Goal: Answer question/provide support: Share knowledge or assist other users

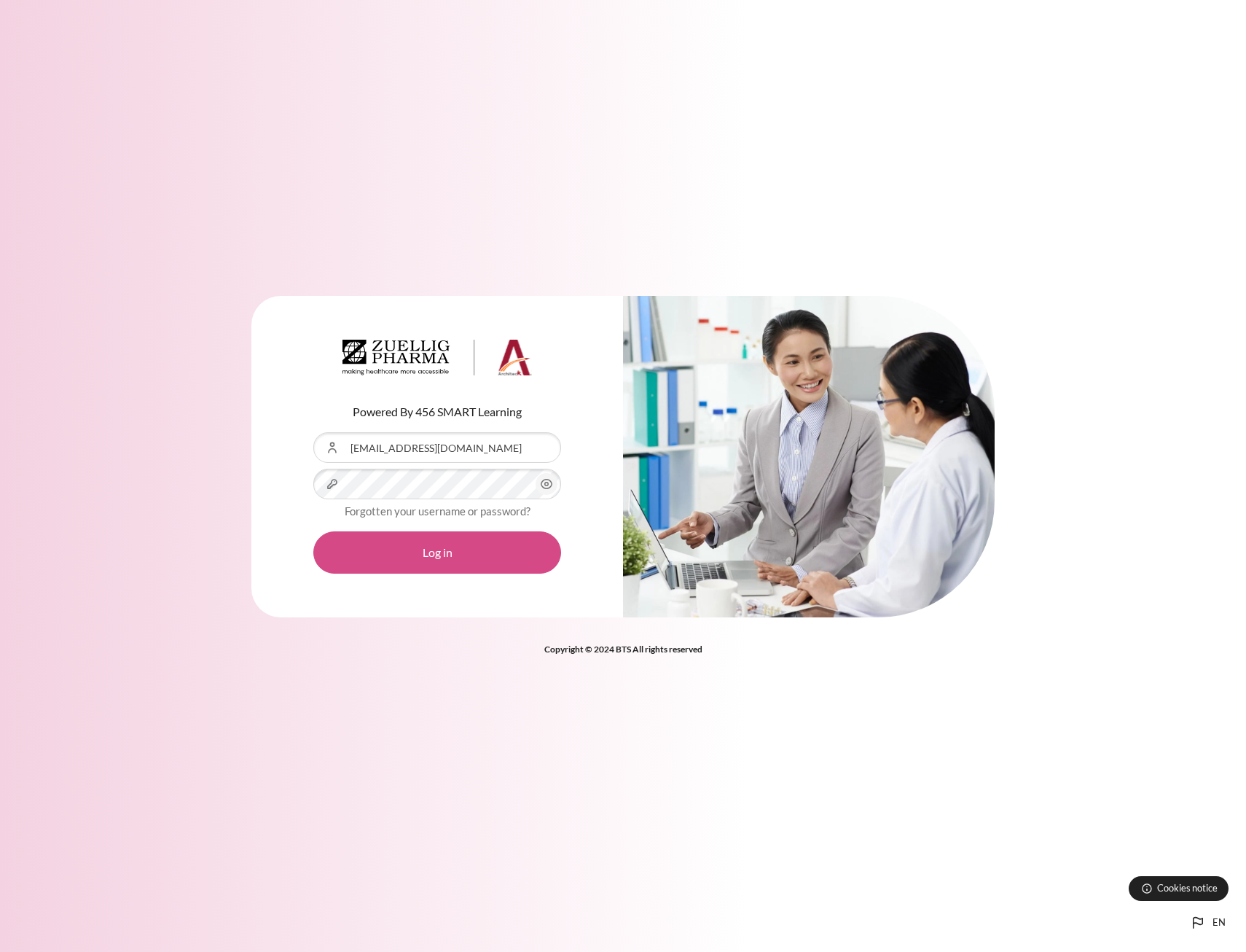
click at [472, 550] on button "Log in" at bounding box center [437, 552] width 248 height 42
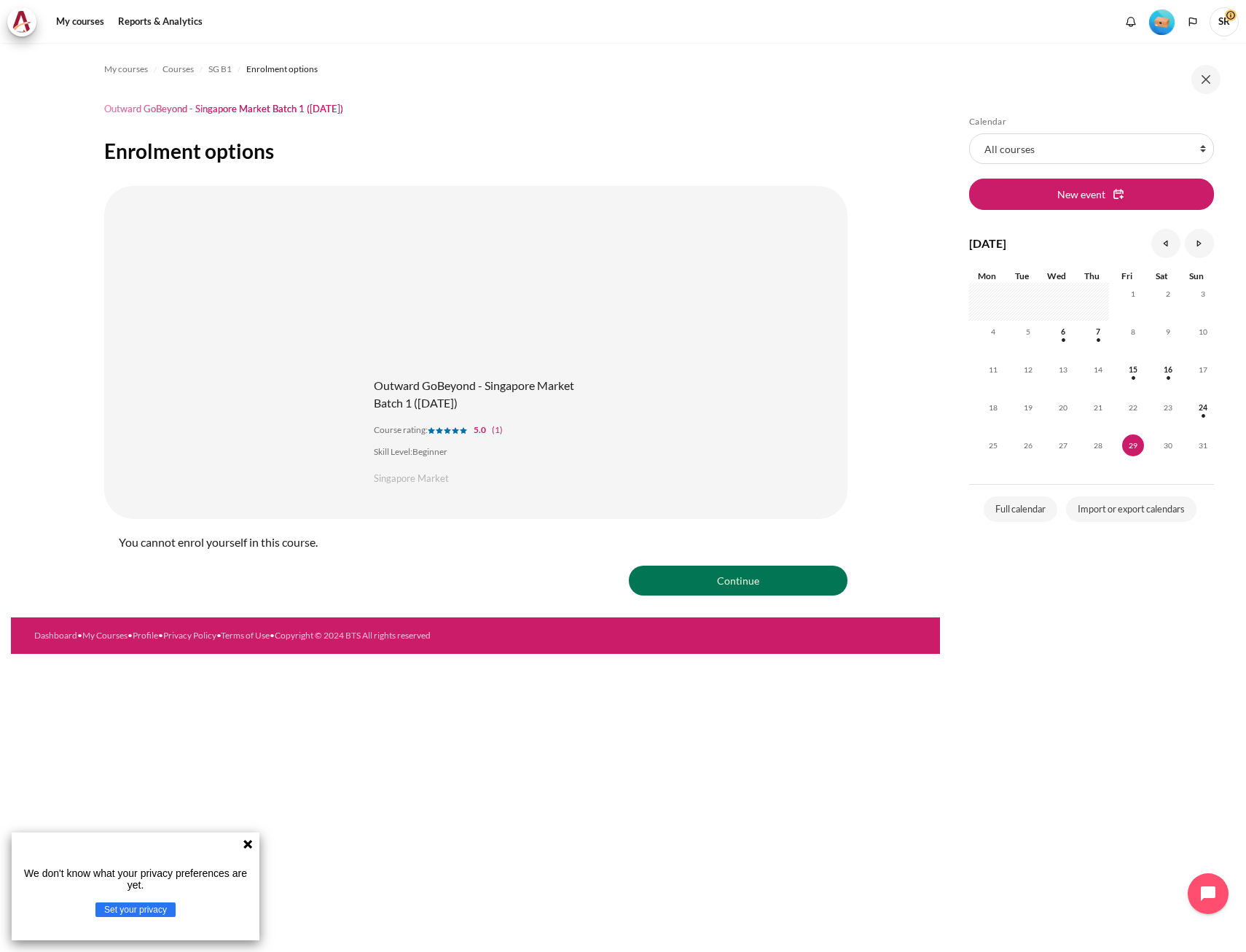
click at [1219, 28] on span "SR" at bounding box center [1224, 21] width 29 height 29
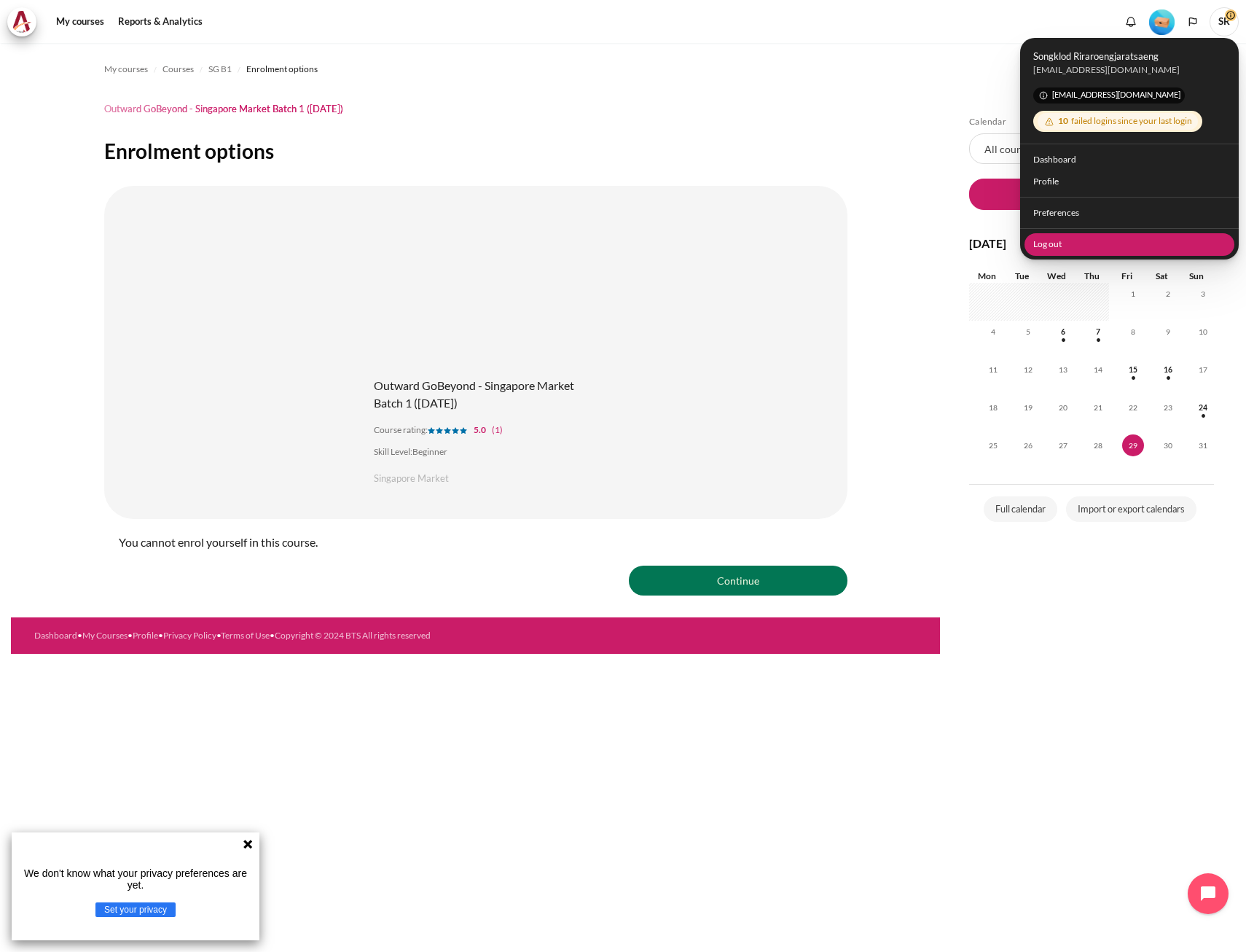
click at [1084, 247] on link "Log out" at bounding box center [1130, 243] width 211 height 22
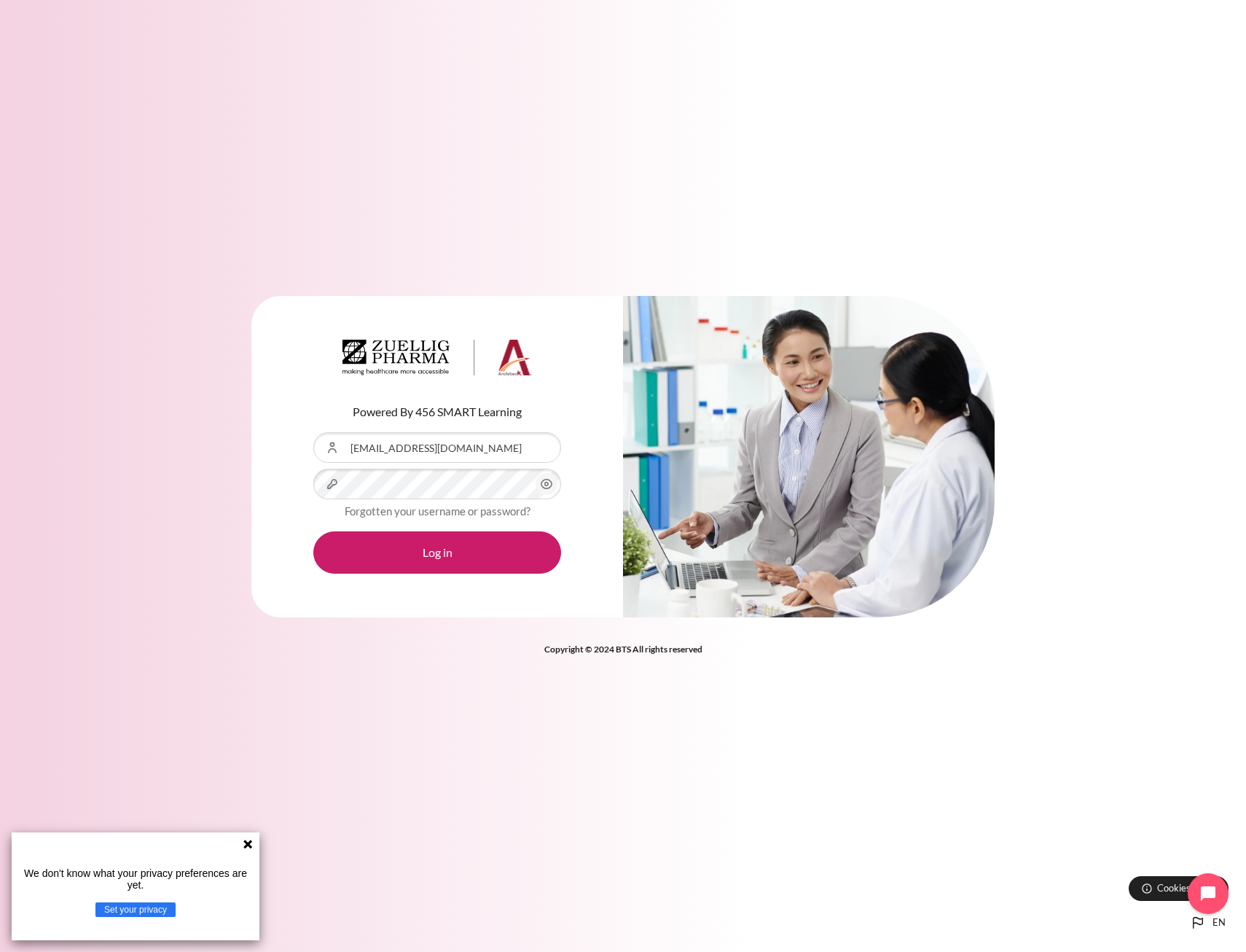
click at [314, 432] on div "Content" at bounding box center [314, 432] width 0 height 0
type input "[EMAIL_ADDRESS][DOMAIN_NAME]"
click at [459, 543] on button "Log in" at bounding box center [437, 552] width 248 height 42
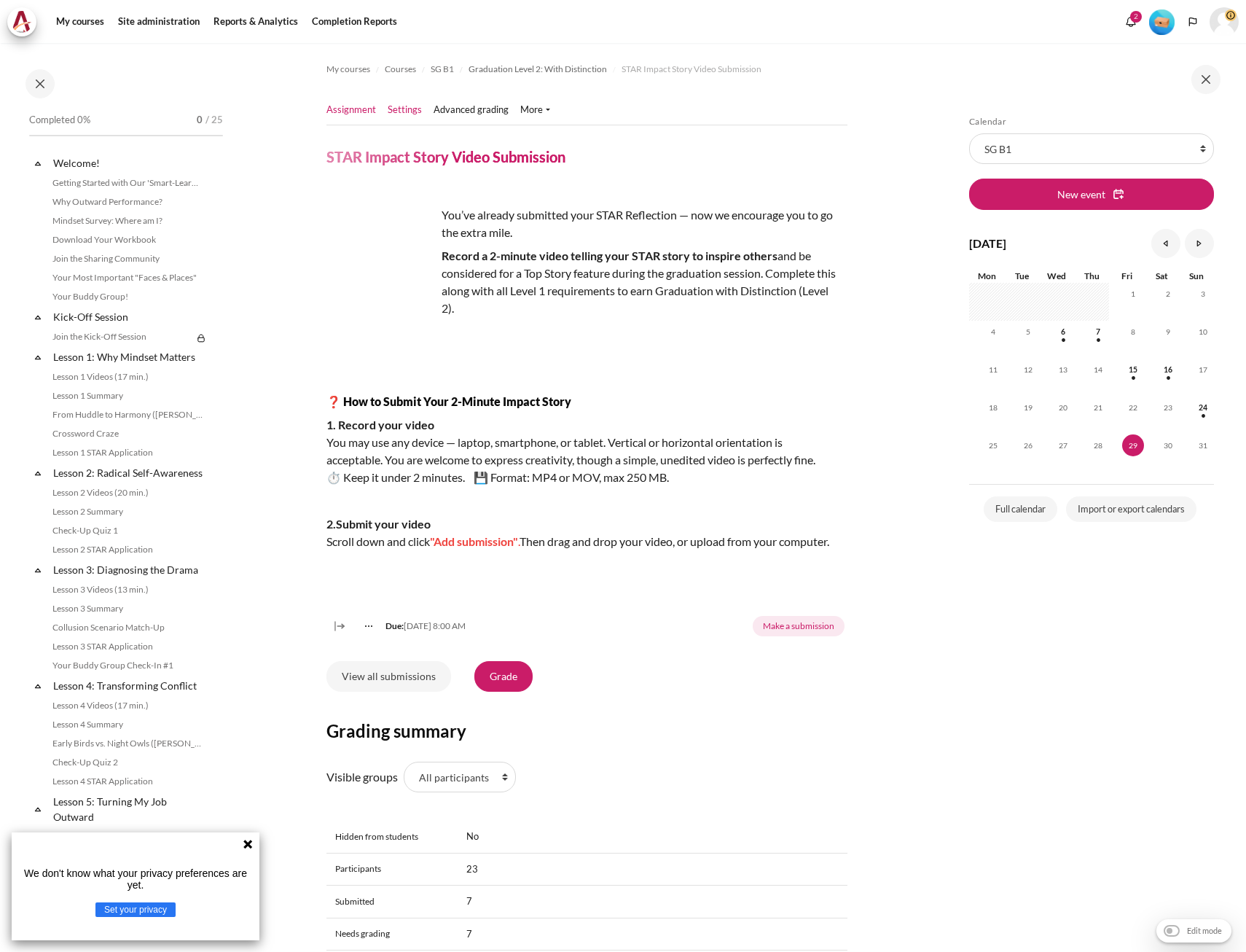
scroll to position [1316, 0]
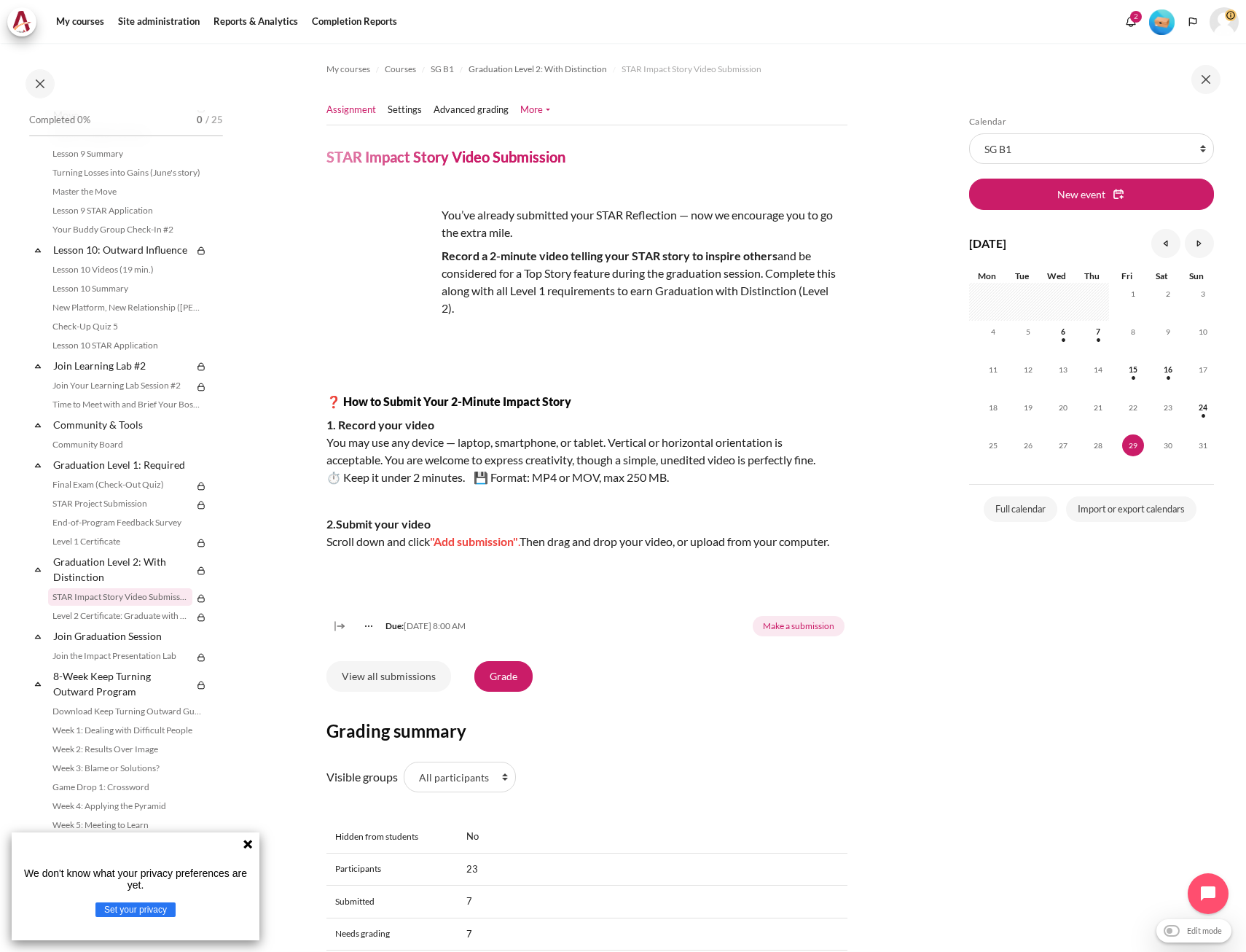
click at [544, 116] on link "More" at bounding box center [535, 110] width 29 height 14
click at [745, 188] on span "Content" at bounding box center [586, 188] width 521 height 1
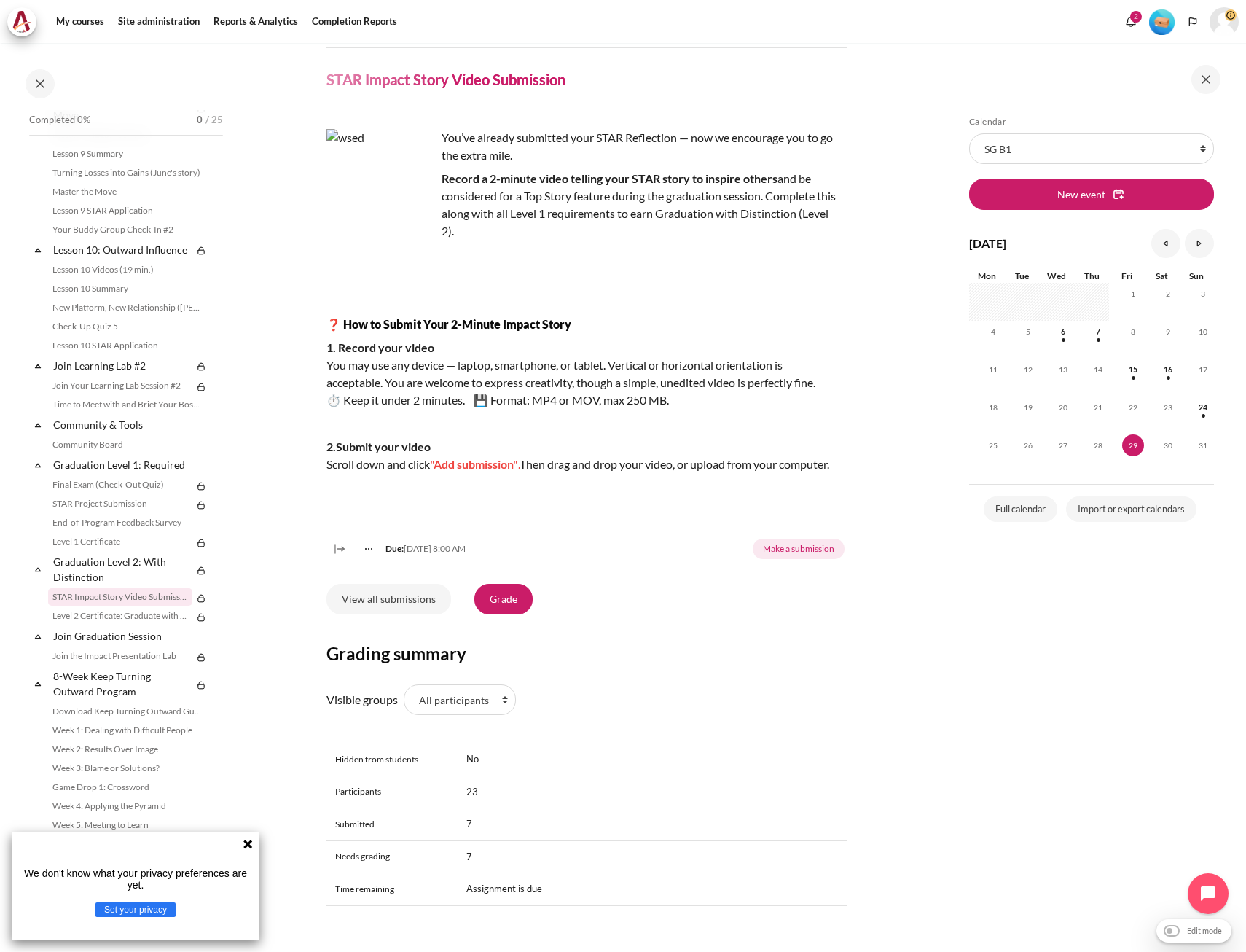
scroll to position [206, 0]
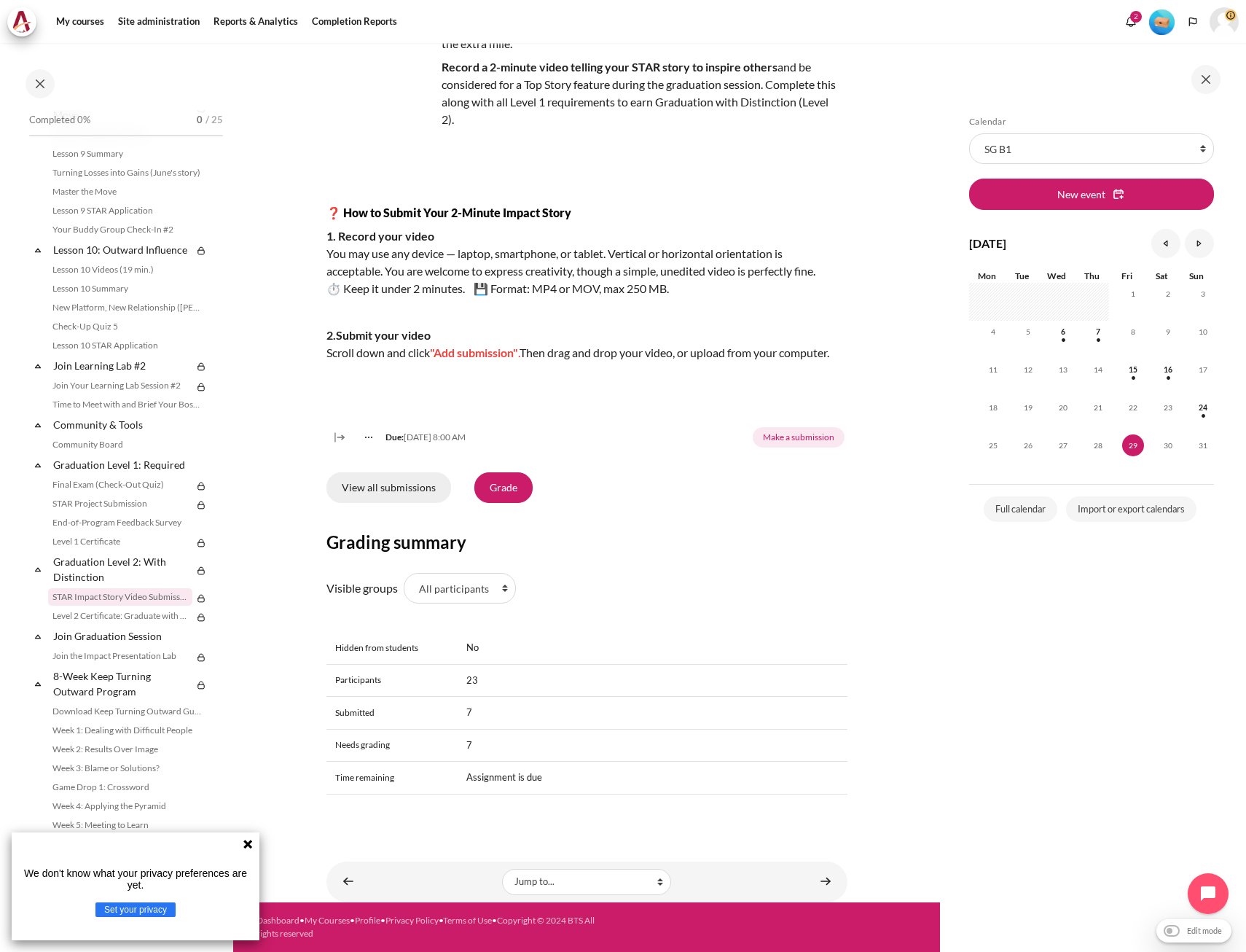
click at [407, 490] on link "View all submissions" at bounding box center [388, 487] width 124 height 30
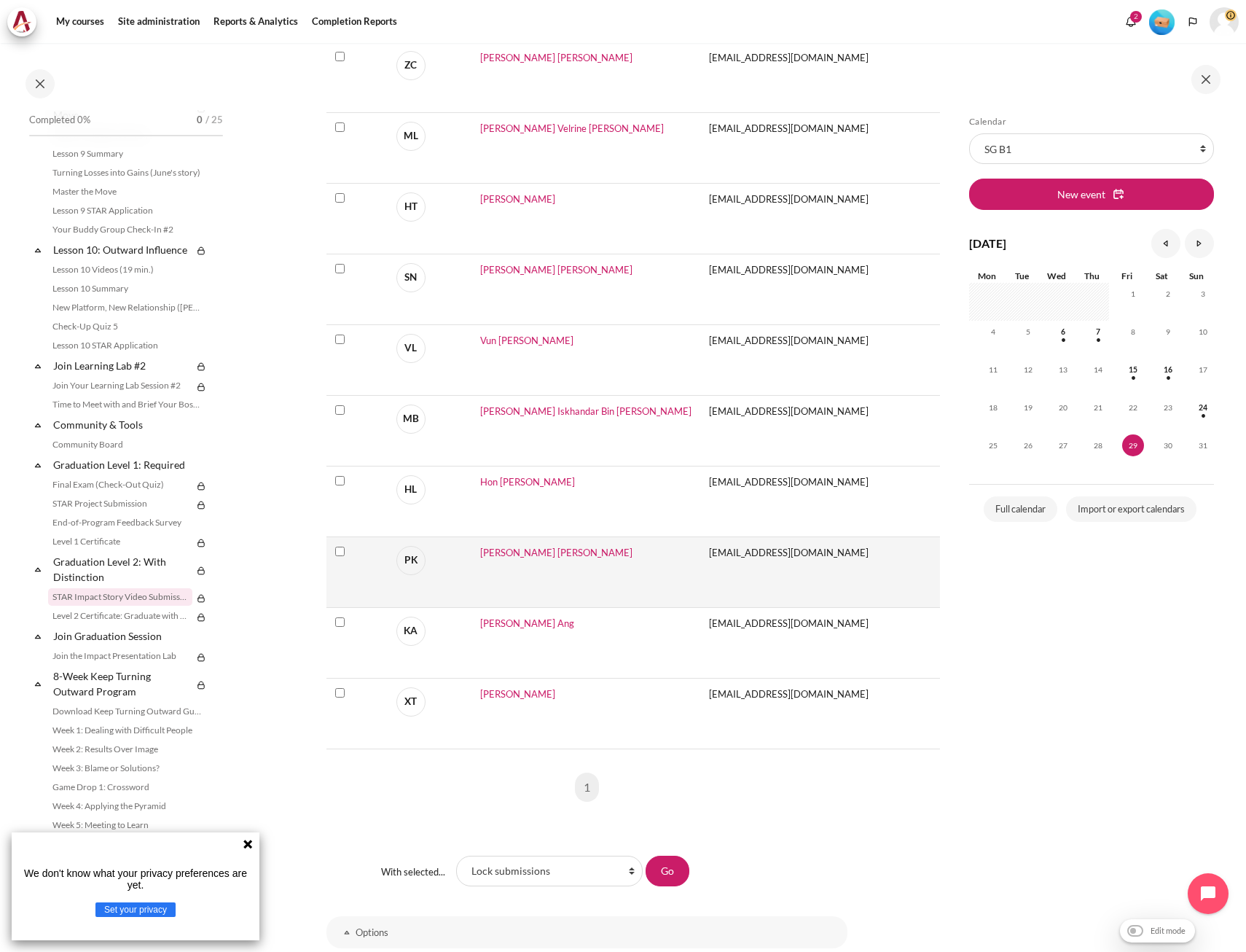
scroll to position [1530, 0]
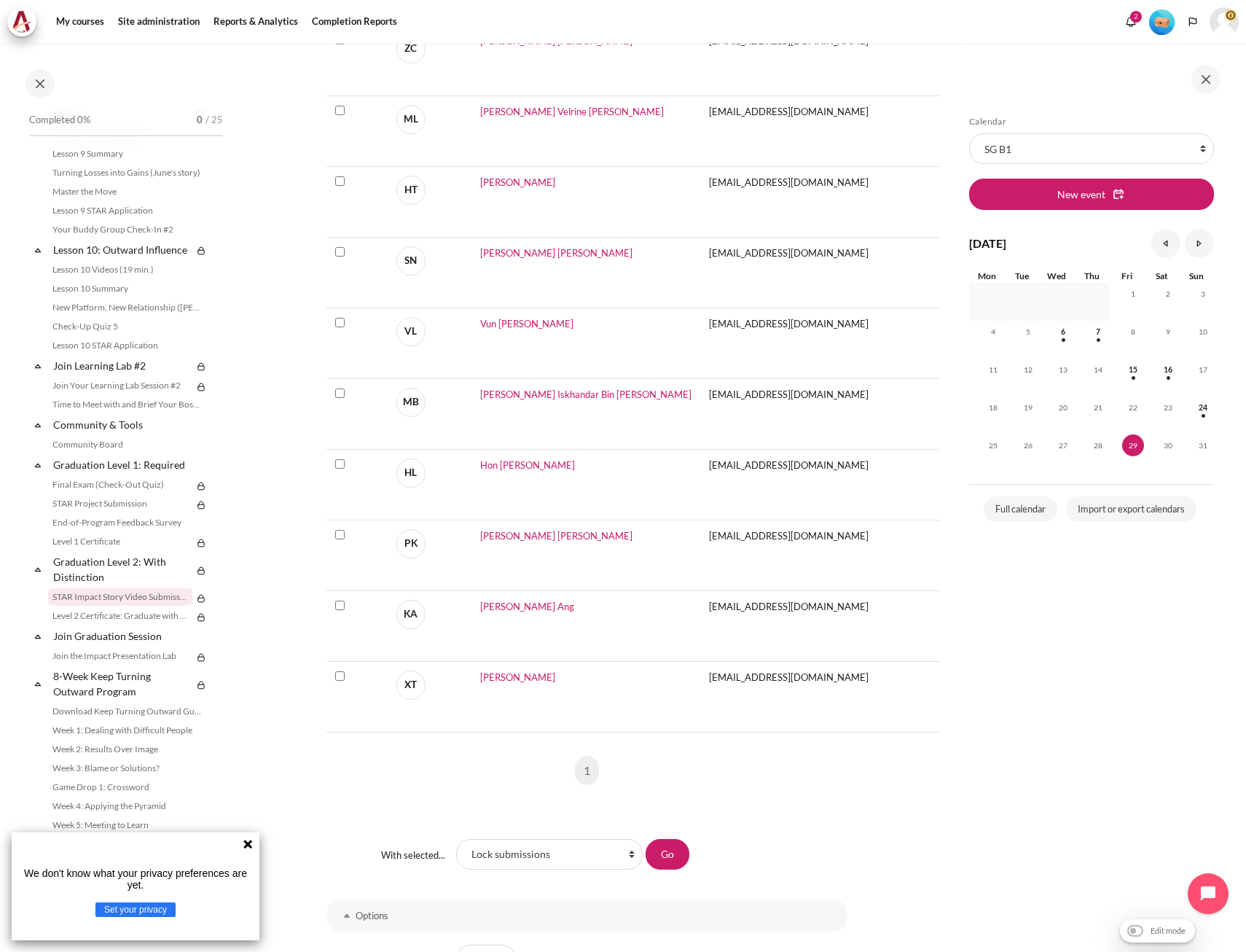
click at [250, 846] on icon at bounding box center [248, 844] width 9 height 9
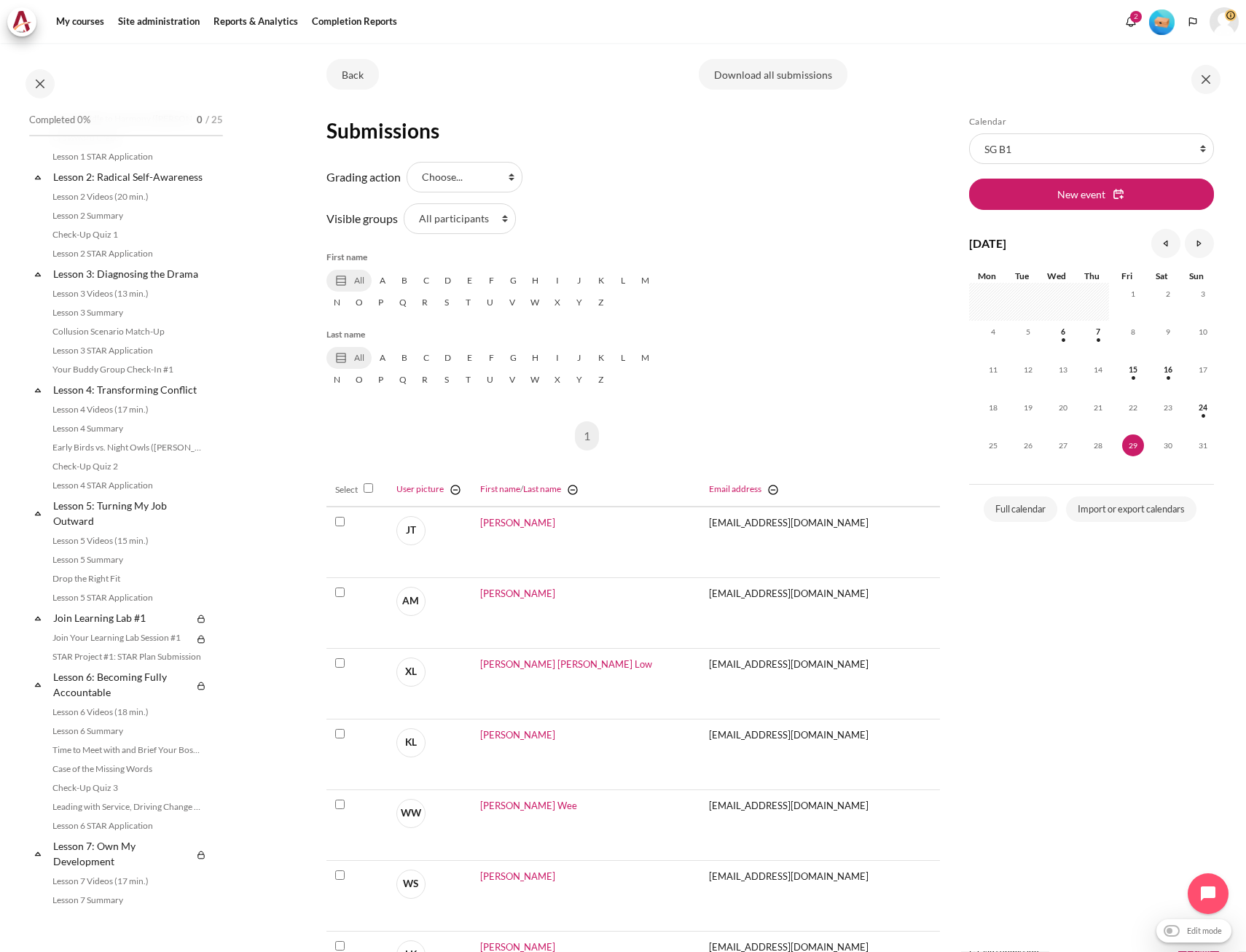
scroll to position [0, 0]
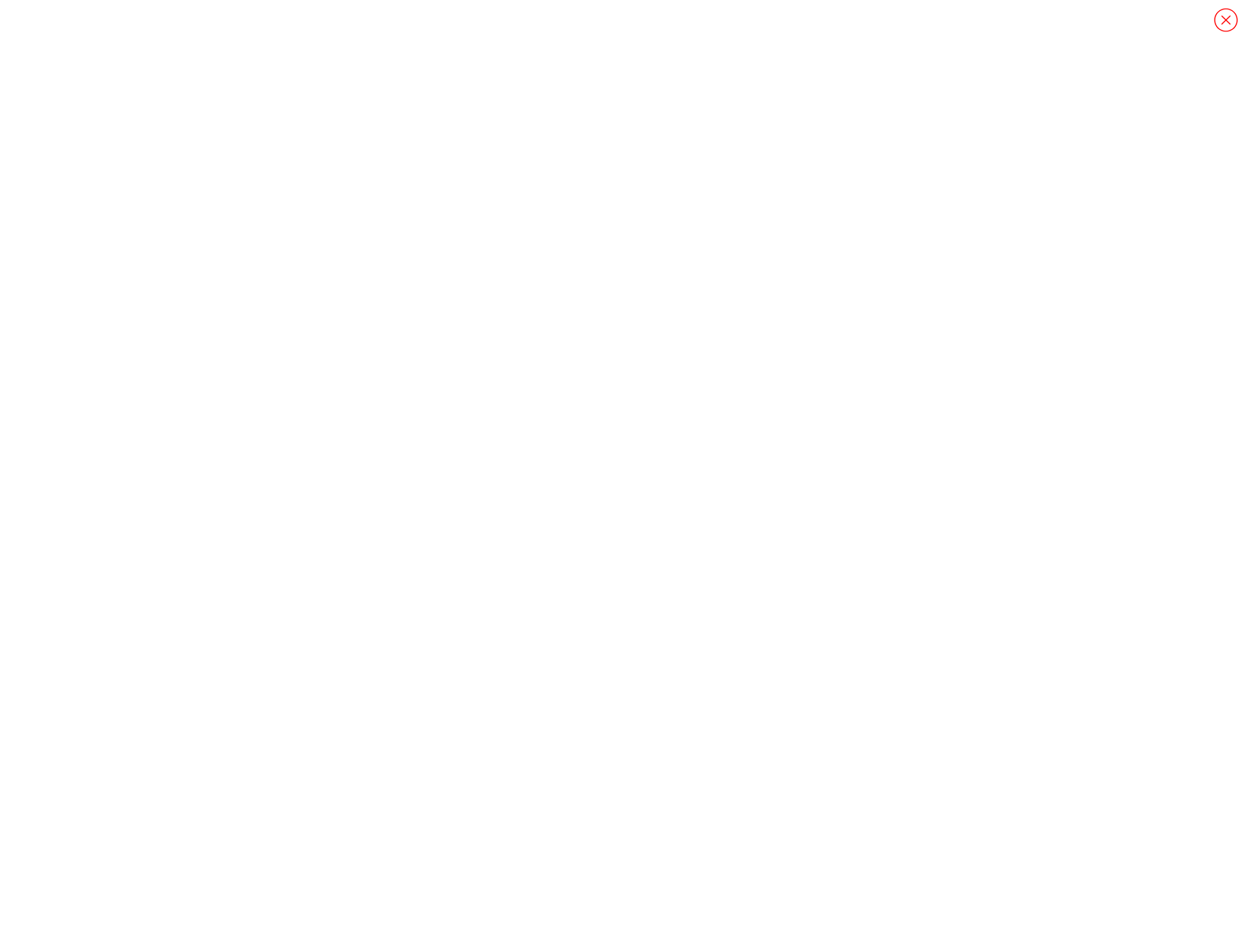
scroll to position [1309, 0]
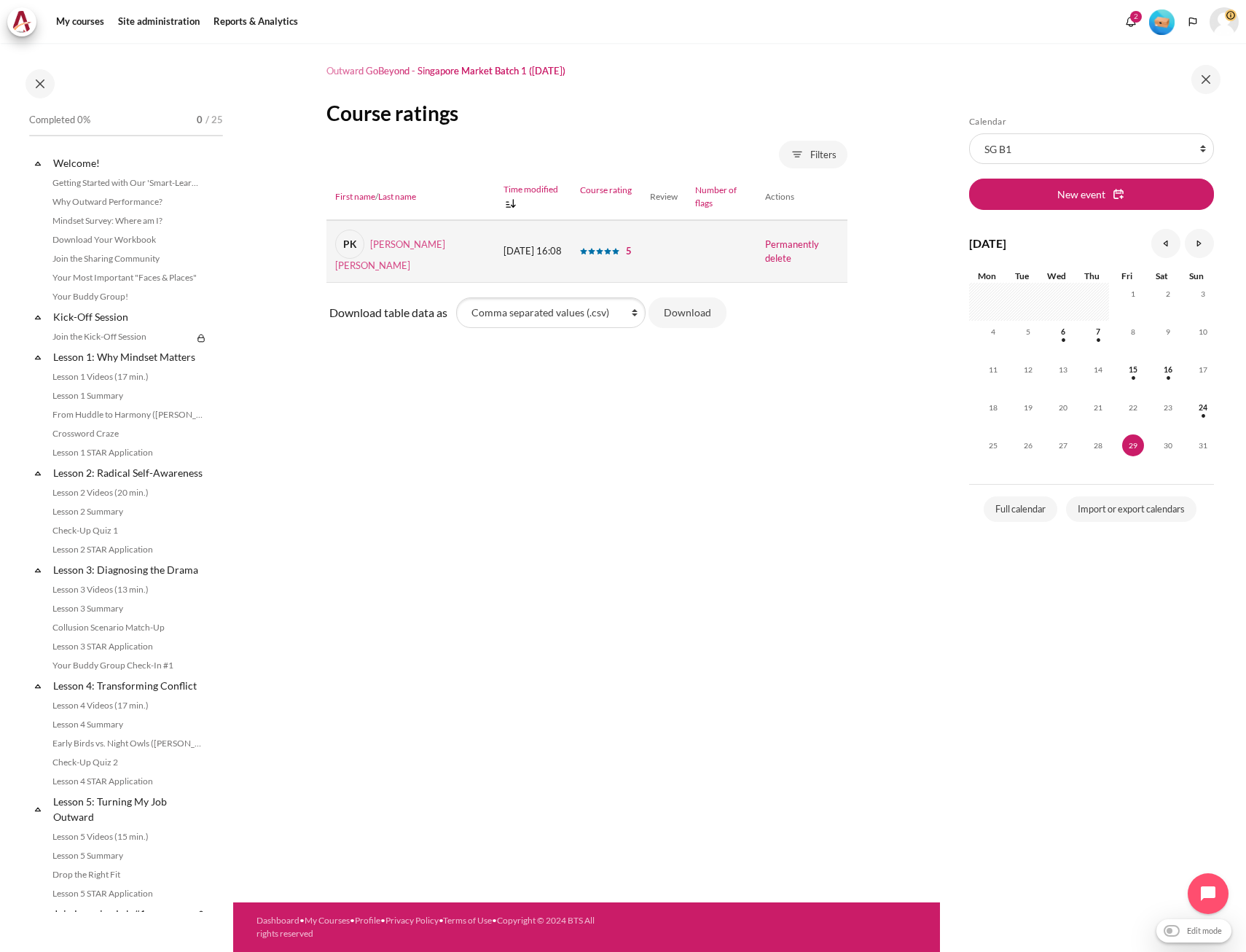
click at [402, 239] on link "PK Pui Ling Kwok" at bounding box center [390, 255] width 110 height 33
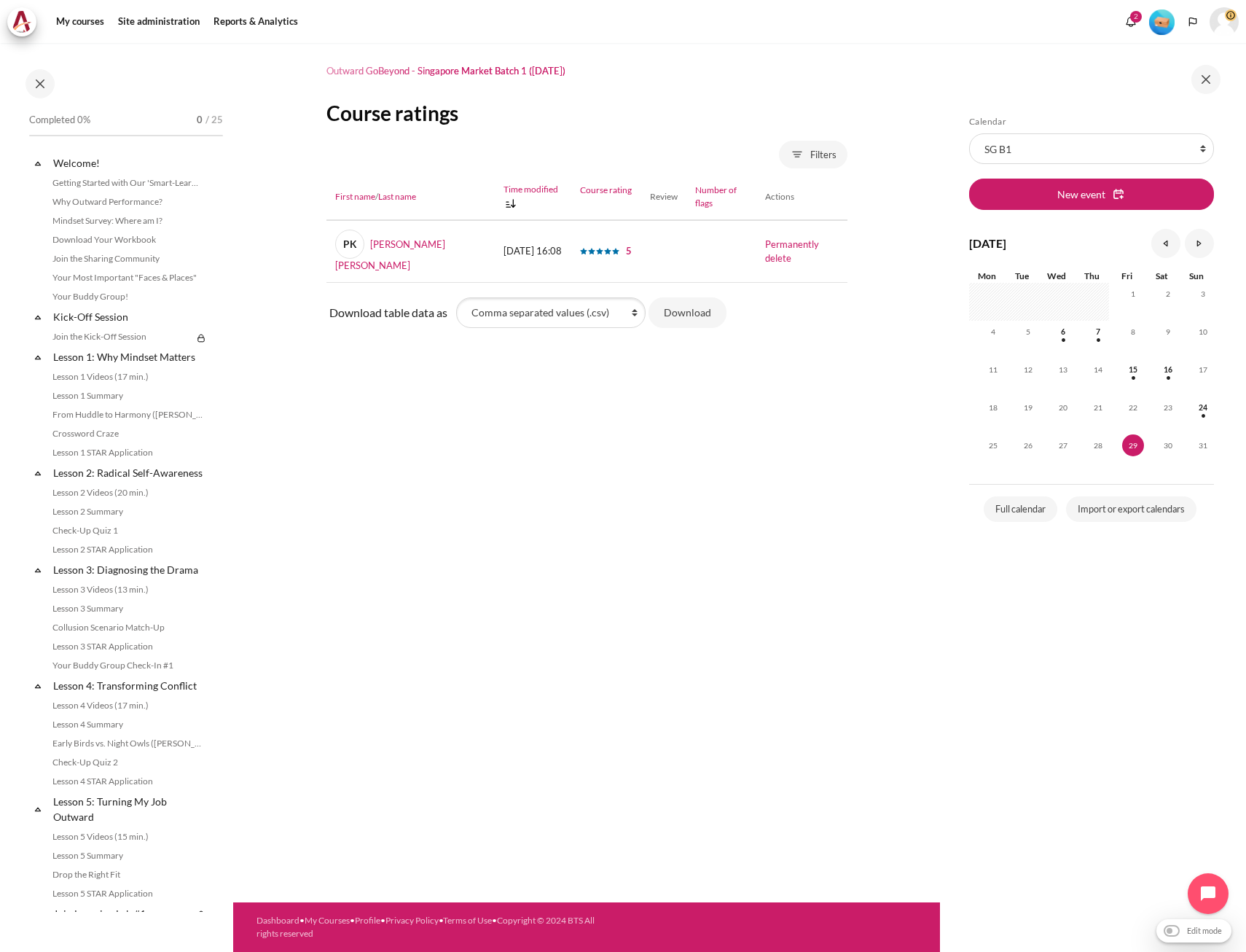
drag, startPoint x: 582, startPoint y: 74, endPoint x: 326, endPoint y: 73, distance: 256.0
click at [326, 73] on header "Outward GoBeyond - Singapore Market Batch 1 ([DATE])" at bounding box center [586, 72] width 521 height 13
click at [116, 181] on link "Getting Started with Our 'Smart-Learning' Platform" at bounding box center [128, 183] width 159 height 18
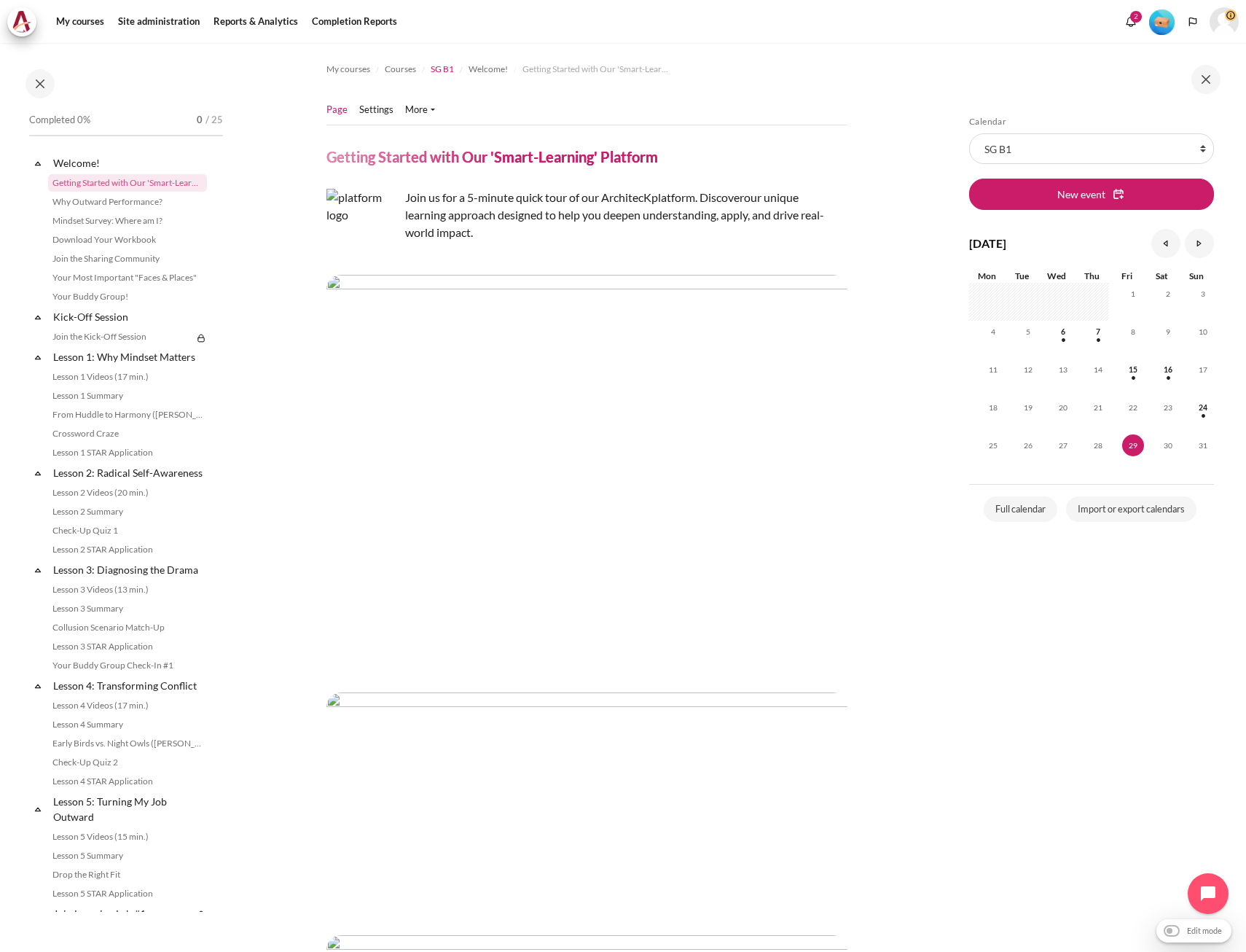
click at [446, 68] on span "SG B1" at bounding box center [442, 69] width 23 height 13
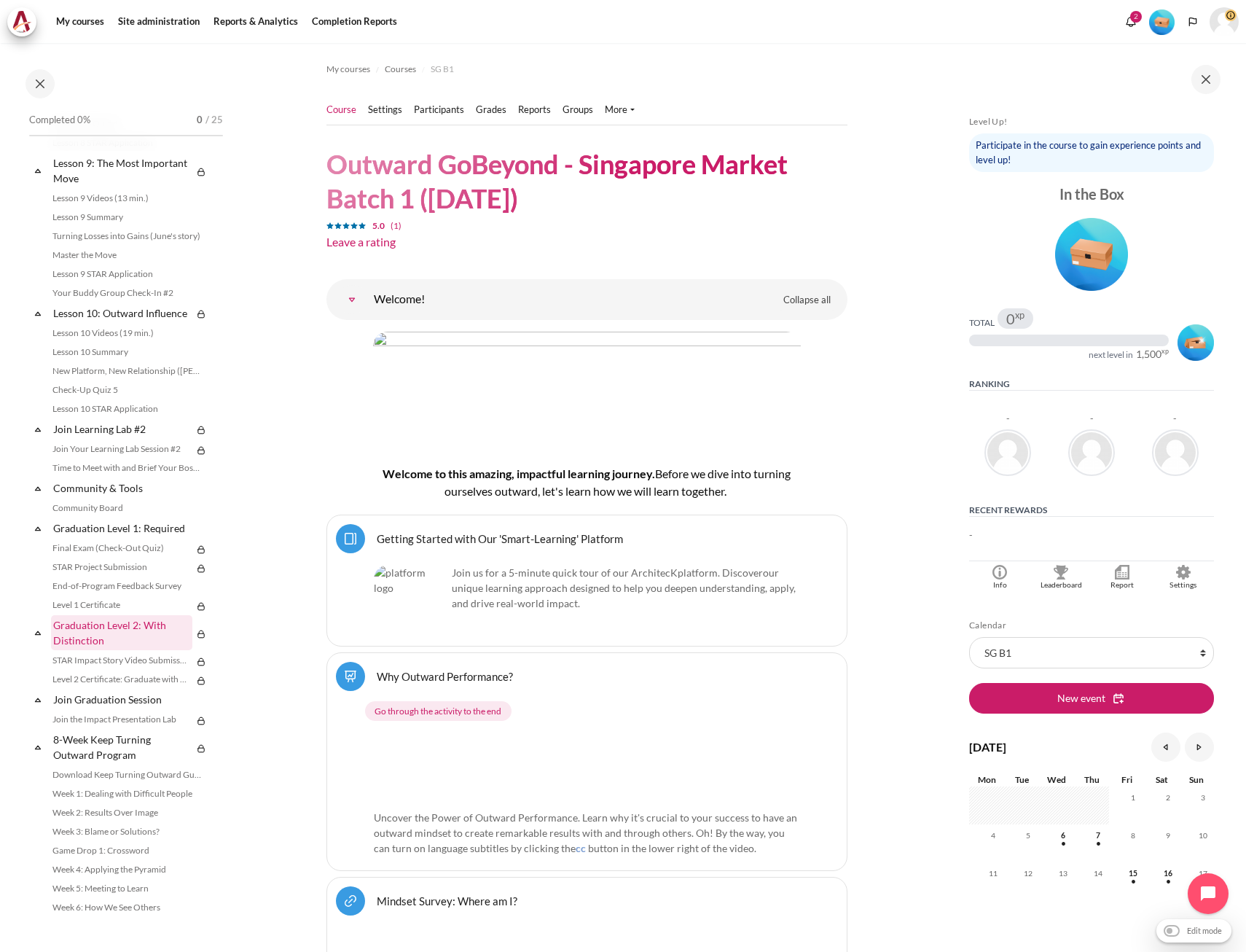
scroll to position [1239, 0]
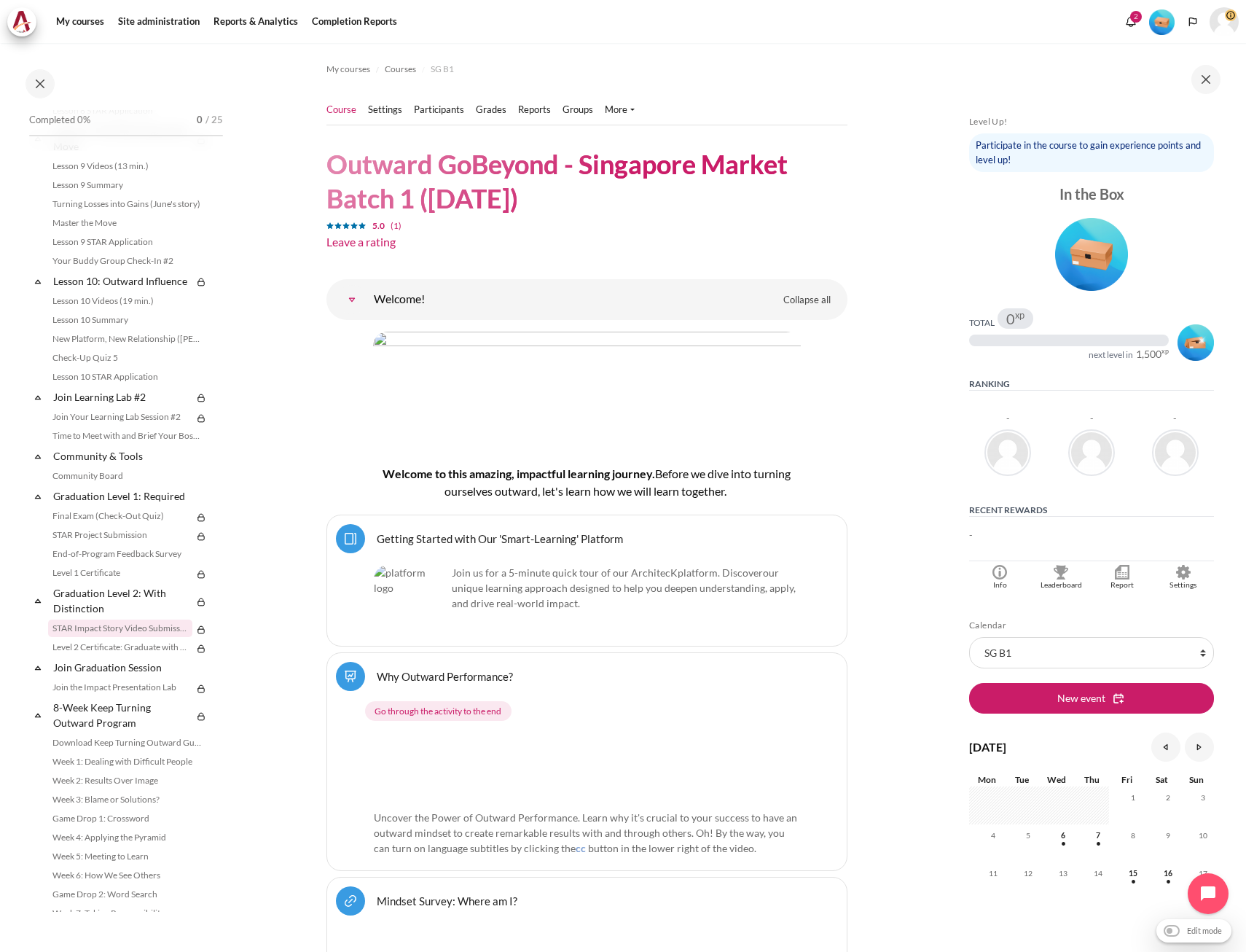
click at [121, 636] on link "STAR Impact Story Video Submission" at bounding box center [120, 628] width 144 height 18
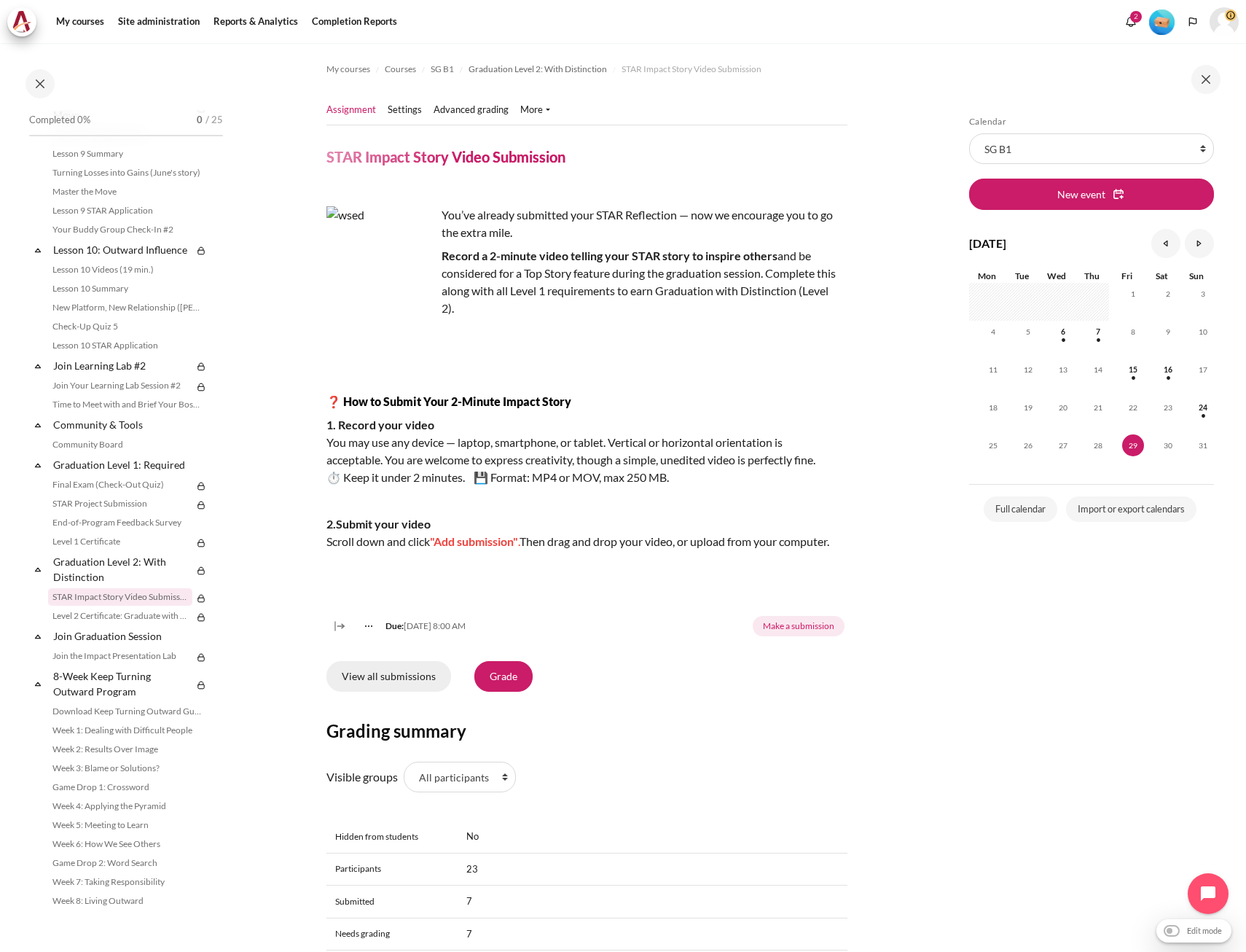
click at [384, 691] on link "View all submissions" at bounding box center [388, 676] width 124 height 30
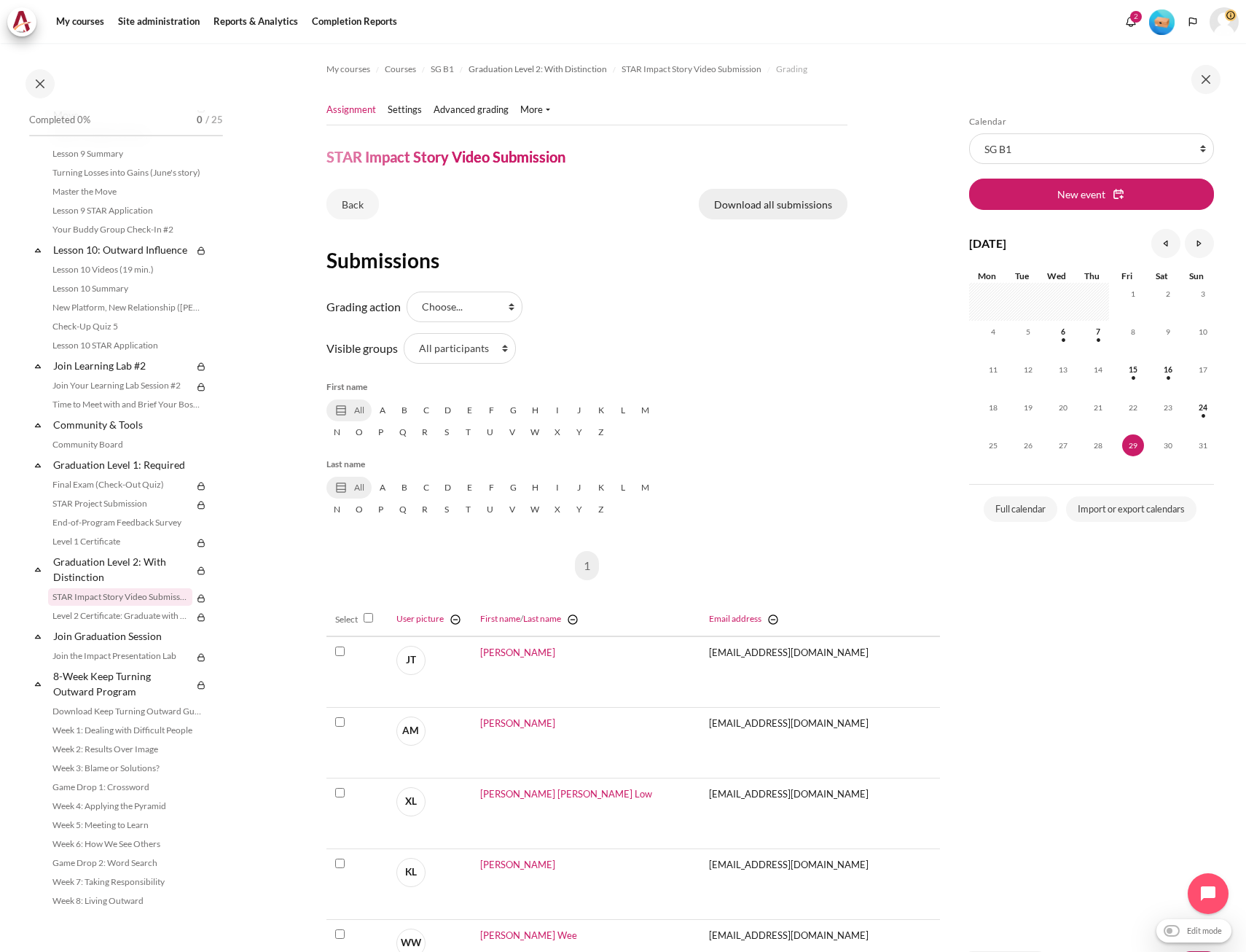
click at [809, 211] on link "Download all submissions" at bounding box center [773, 204] width 148 height 30
click at [770, 494] on div "All A B C D E F G H I J K L M N O P Q R S T U V W X Y Z" at bounding box center [586, 498] width 521 height 44
click at [341, 205] on link "Back" at bounding box center [352, 204] width 53 height 30
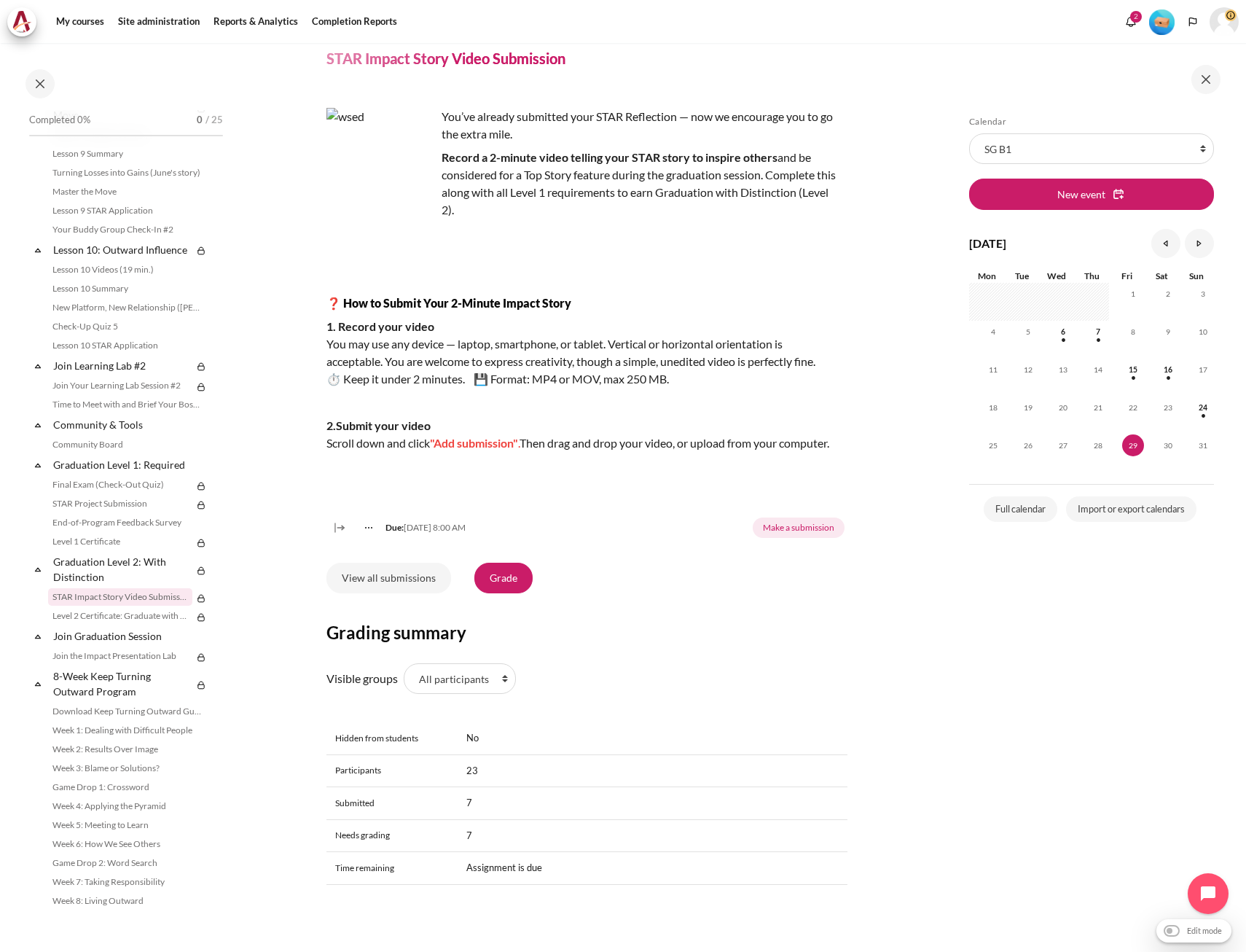
scroll to position [206, 0]
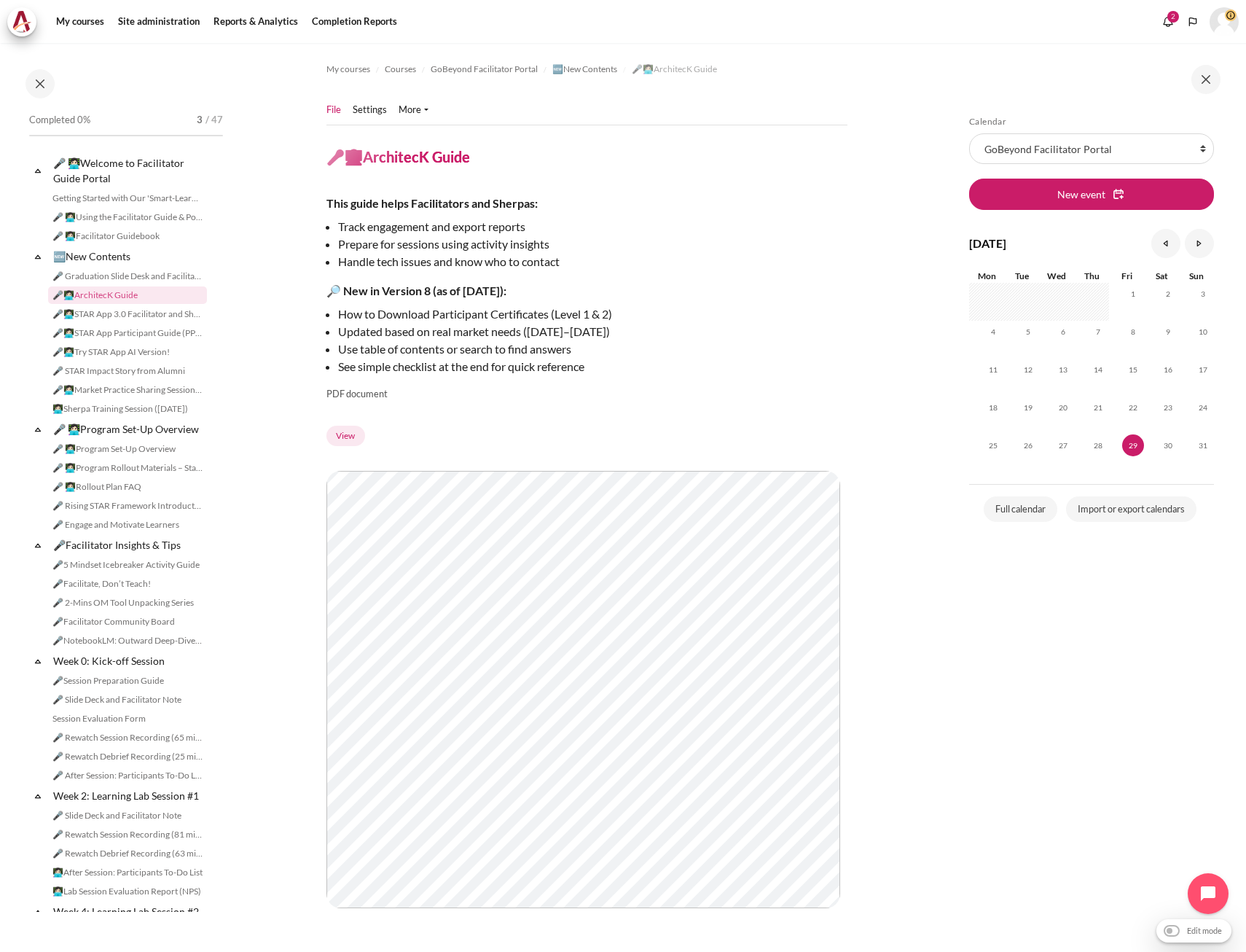
click at [834, 377] on div "This guide helps Facilitators and Sherpas: Track engagement and export reports …" at bounding box center [581, 298] width 510 height 206
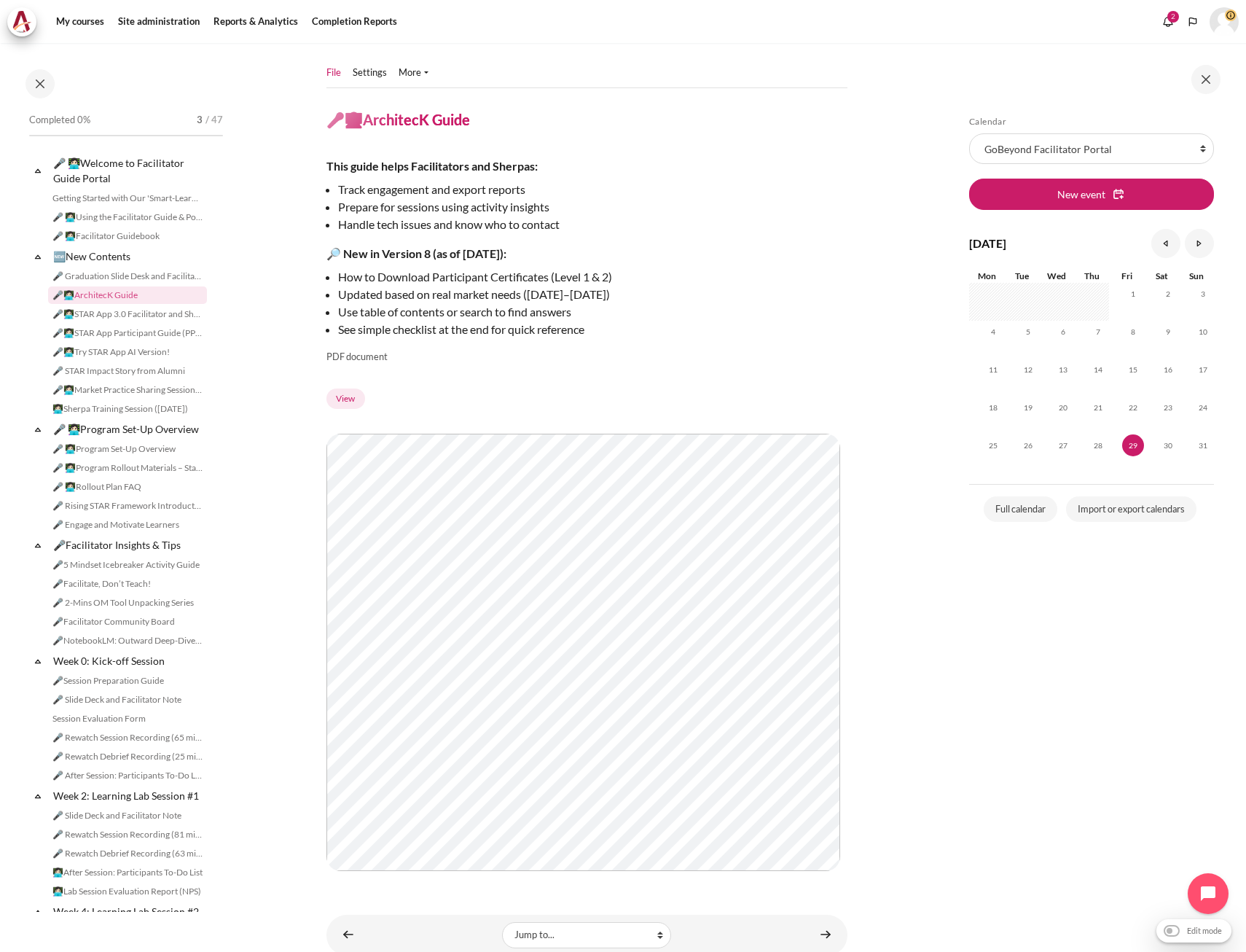
scroll to position [95, 0]
